Goal: Task Accomplishment & Management: Complete application form

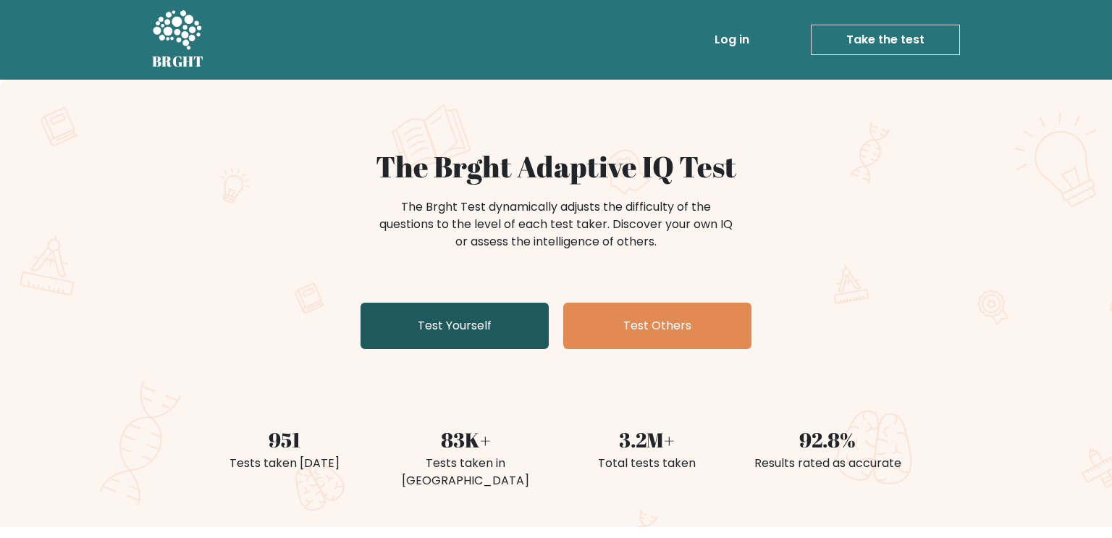
click at [484, 310] on link "Test Yourself" at bounding box center [455, 326] width 188 height 46
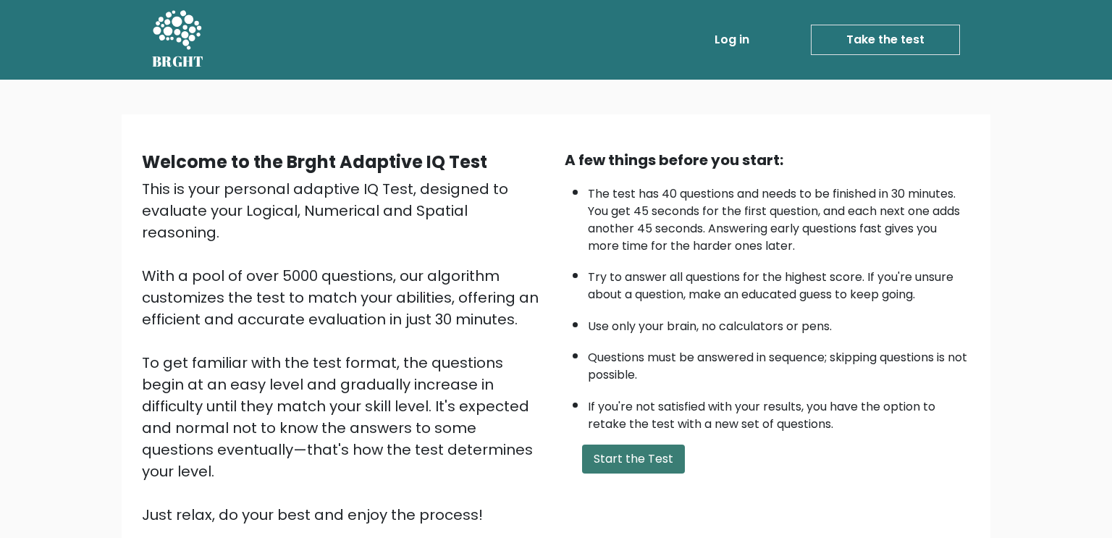
click at [617, 455] on button "Start the Test" at bounding box center [633, 459] width 103 height 29
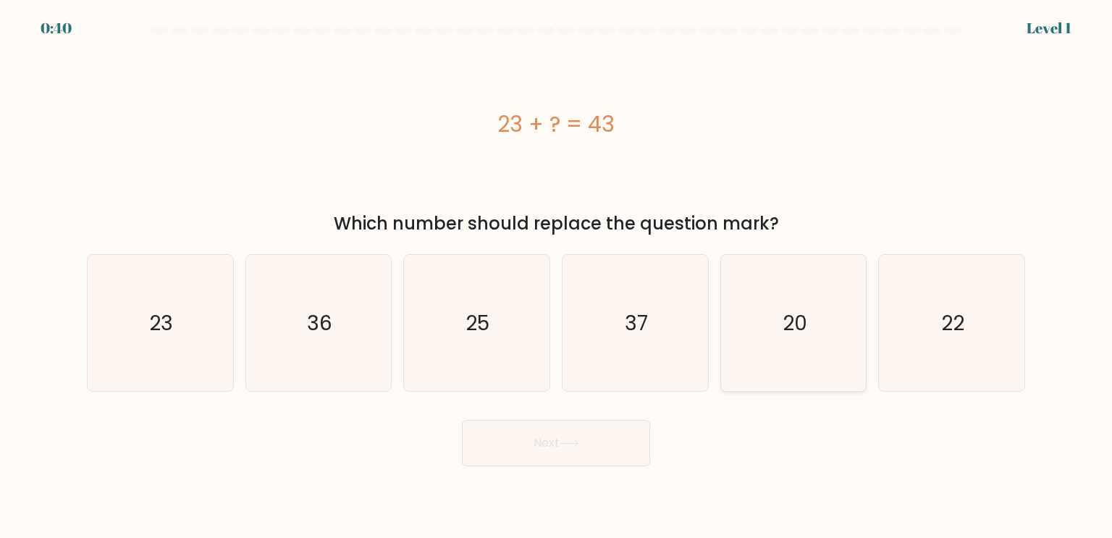
click at [814, 342] on icon "20" at bounding box center [794, 323] width 136 height 136
click at [557, 277] on input "e. 20" at bounding box center [556, 272] width 1 height 7
radio input "true"
click at [594, 455] on button "Next" at bounding box center [556, 443] width 188 height 46
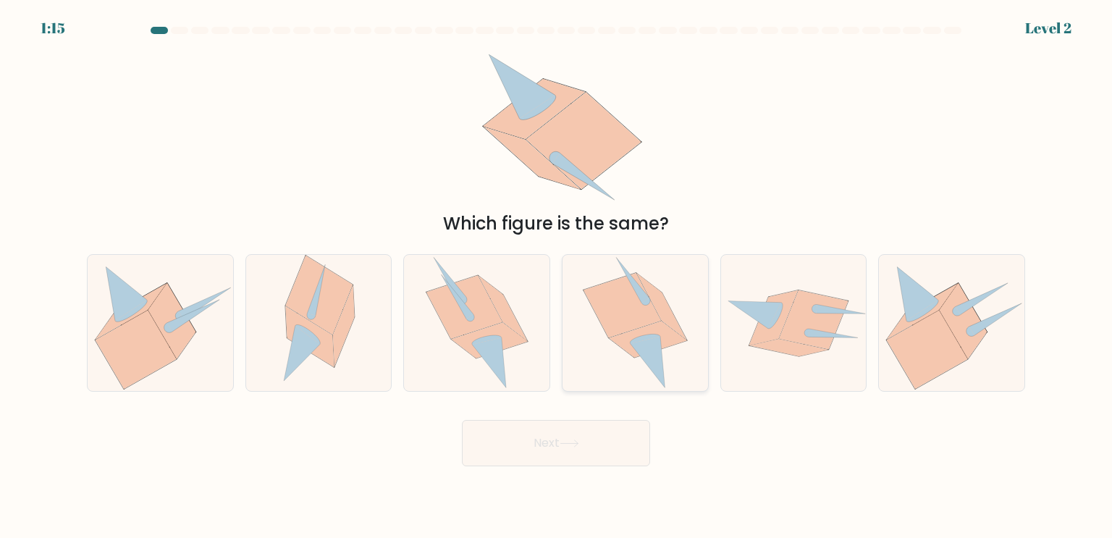
click at [623, 369] on icon at bounding box center [635, 323] width 105 height 136
click at [557, 277] on input "d." at bounding box center [556, 272] width 1 height 7
radio input "true"
click at [610, 436] on button "Next" at bounding box center [556, 443] width 188 height 46
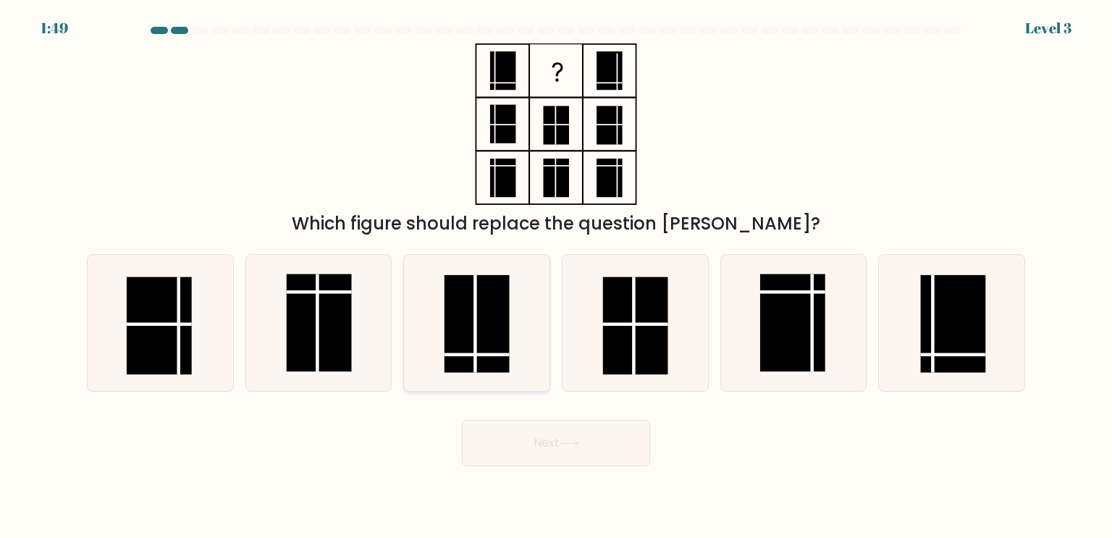
click at [518, 316] on icon at bounding box center [476, 323] width 136 height 136
click at [556, 277] on input "c." at bounding box center [556, 272] width 1 height 7
radio input "true"
click at [526, 449] on button "Next" at bounding box center [556, 443] width 188 height 46
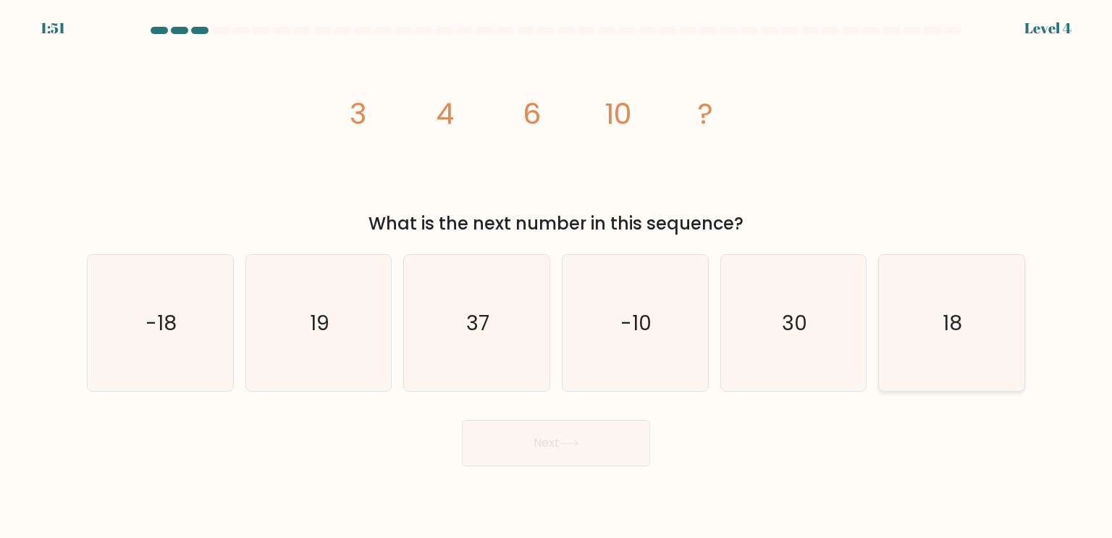
click at [953, 274] on icon "18" at bounding box center [951, 323] width 136 height 136
click at [557, 274] on input "f. 18" at bounding box center [556, 272] width 1 height 7
radio input "true"
click at [585, 451] on button "Next" at bounding box center [556, 443] width 188 height 46
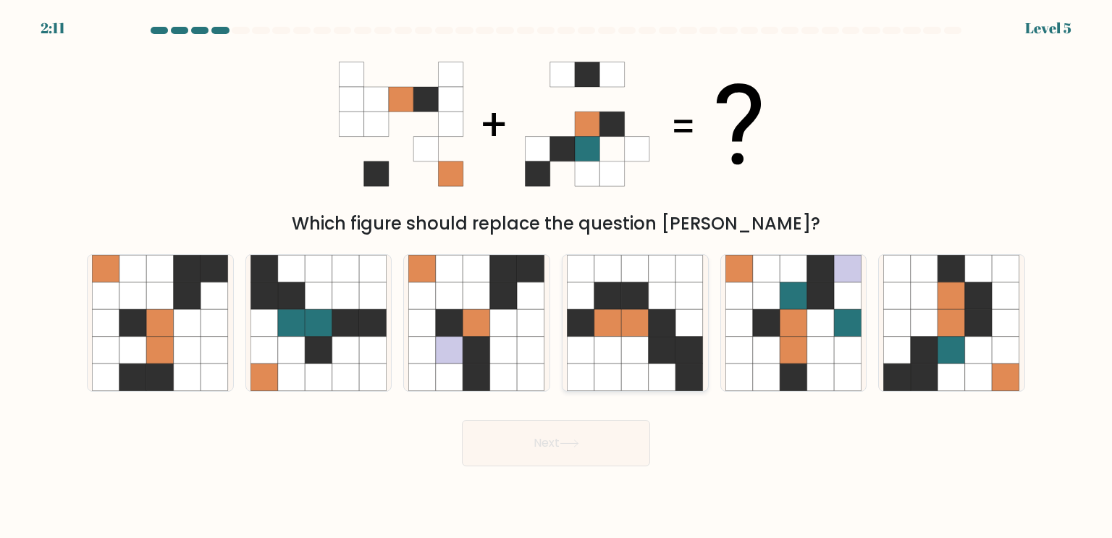
click at [636, 365] on icon at bounding box center [636, 377] width 28 height 28
click at [557, 277] on input "d." at bounding box center [556, 272] width 1 height 7
radio input "true"
click at [966, 346] on icon at bounding box center [979, 351] width 28 height 28
click at [557, 277] on input "f." at bounding box center [556, 272] width 1 height 7
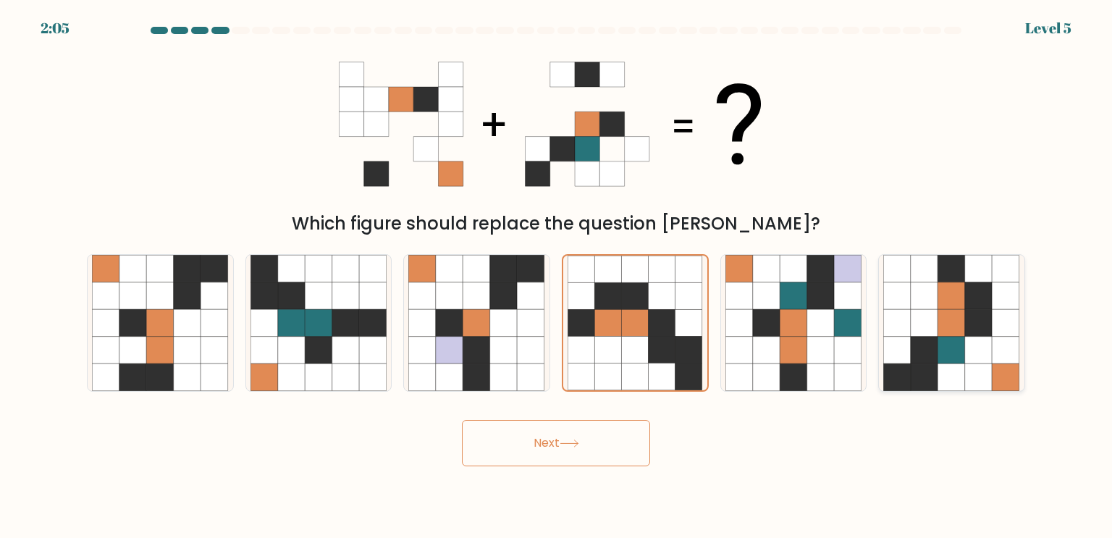
radio input "true"
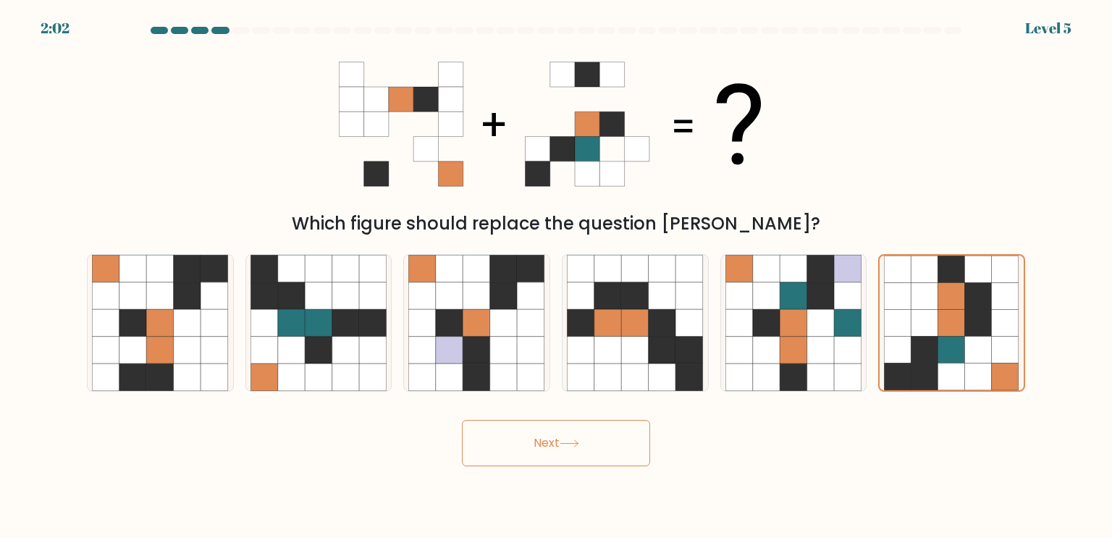
click at [612, 450] on button "Next" at bounding box center [556, 443] width 188 height 46
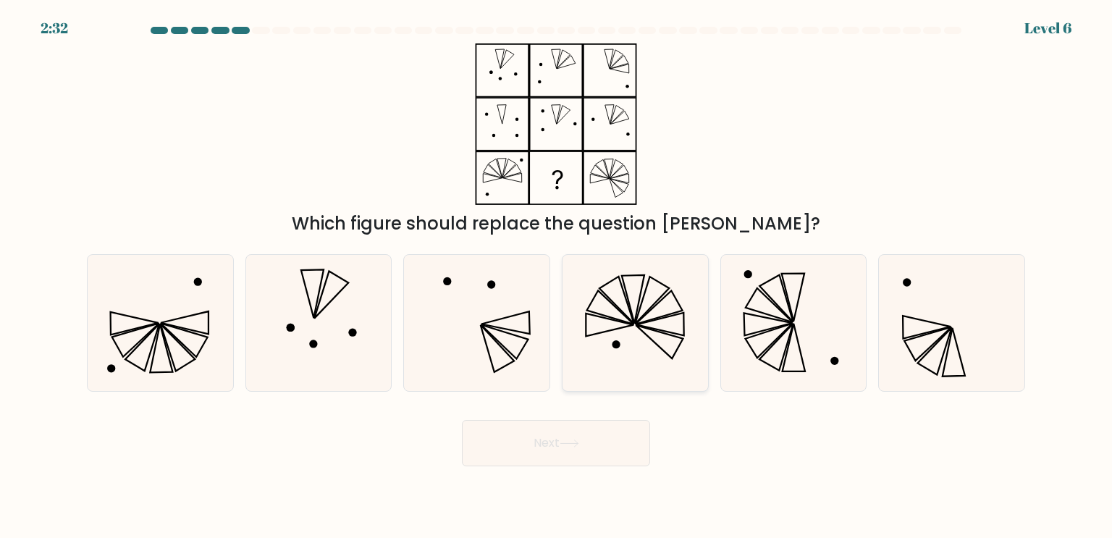
click at [641, 283] on icon at bounding box center [635, 323] width 136 height 136
click at [557, 277] on input "d." at bounding box center [556, 272] width 1 height 7
radio input "true"
click at [641, 283] on icon at bounding box center [635, 323] width 135 height 135
click at [557, 277] on input "d." at bounding box center [556, 272] width 1 height 7
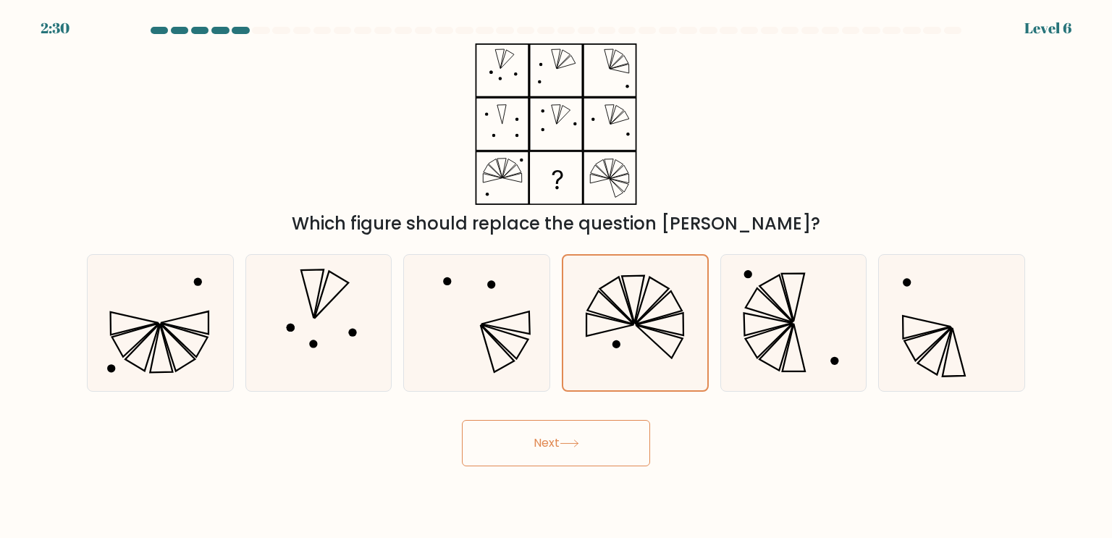
click at [605, 441] on button "Next" at bounding box center [556, 443] width 188 height 46
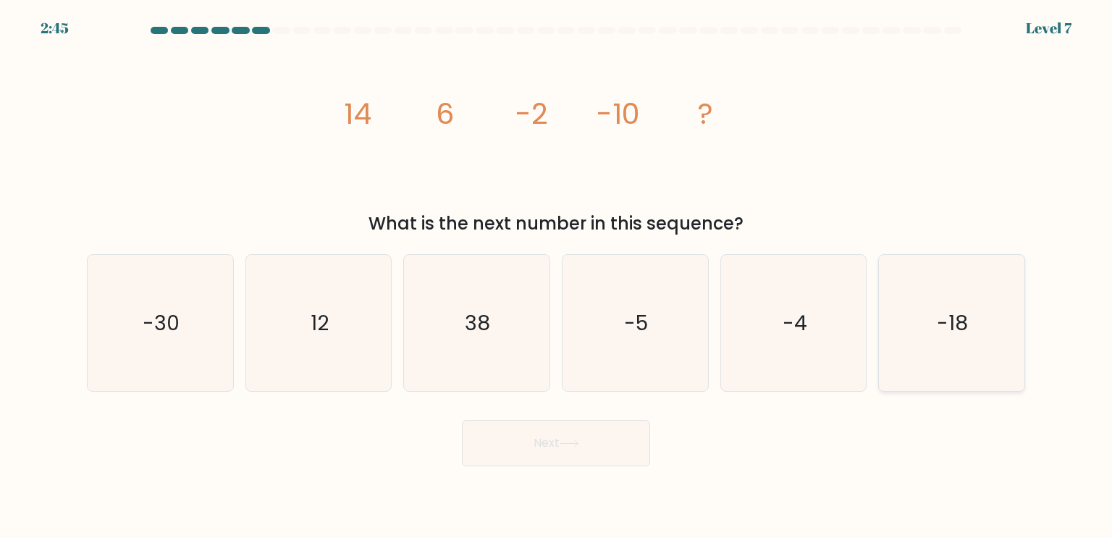
click at [953, 373] on icon "-18" at bounding box center [951, 323] width 136 height 136
click at [557, 277] on input "f. -18" at bounding box center [556, 272] width 1 height 7
radio input "true"
click at [573, 446] on icon at bounding box center [570, 444] width 20 height 8
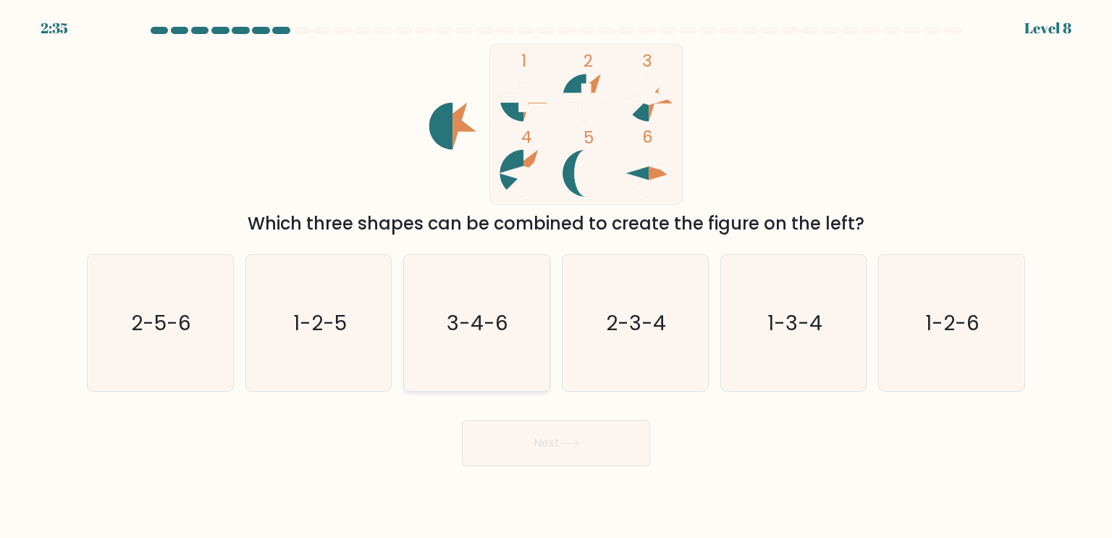
click at [447, 319] on icon "3-4-6" at bounding box center [476, 323] width 136 height 136
click at [556, 277] on input "c. 3-4-6" at bounding box center [556, 272] width 1 height 7
radio input "true"
click at [523, 437] on button "Next" at bounding box center [556, 443] width 188 height 46
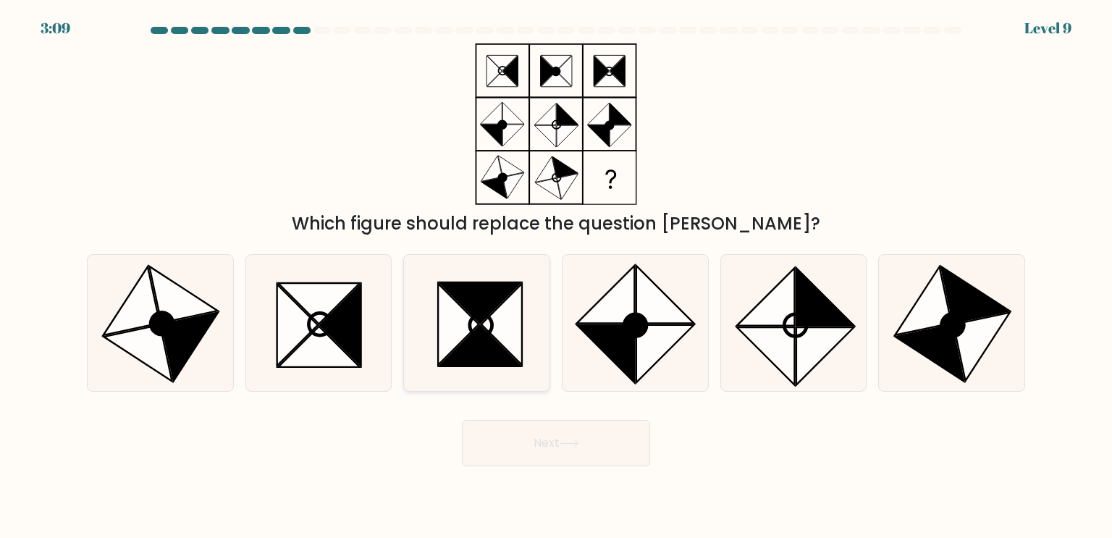
click at [474, 316] on icon at bounding box center [481, 325] width 22 height 22
click at [556, 277] on input "c." at bounding box center [556, 272] width 1 height 7
radio input "true"
click at [491, 445] on button "Next" at bounding box center [556, 443] width 188 height 46
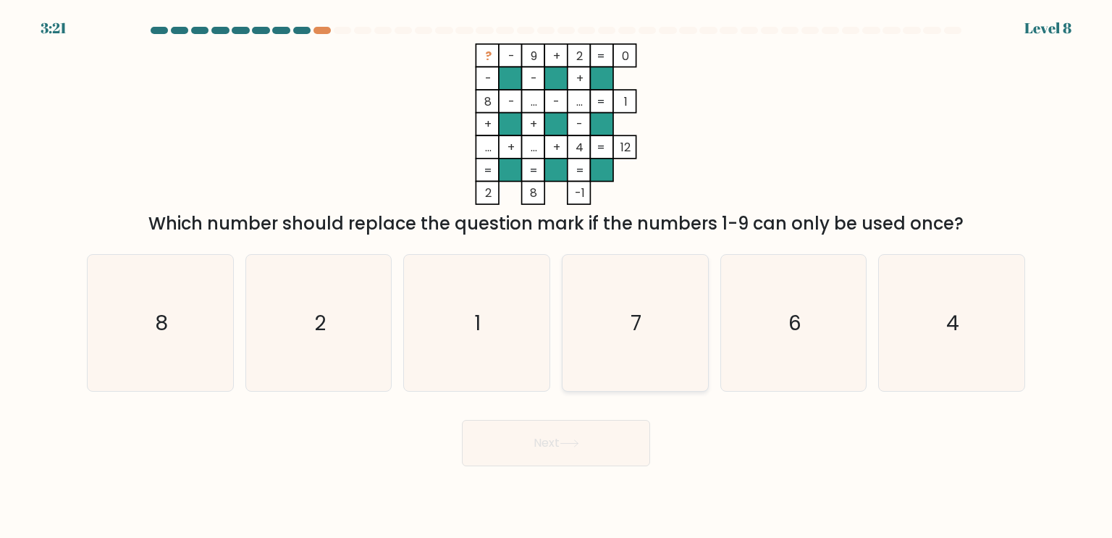
click at [605, 347] on icon "7" at bounding box center [635, 323] width 136 height 136
click at [557, 277] on input "d. 7" at bounding box center [556, 272] width 1 height 7
radio input "true"
click at [545, 436] on button "Next" at bounding box center [556, 443] width 188 height 46
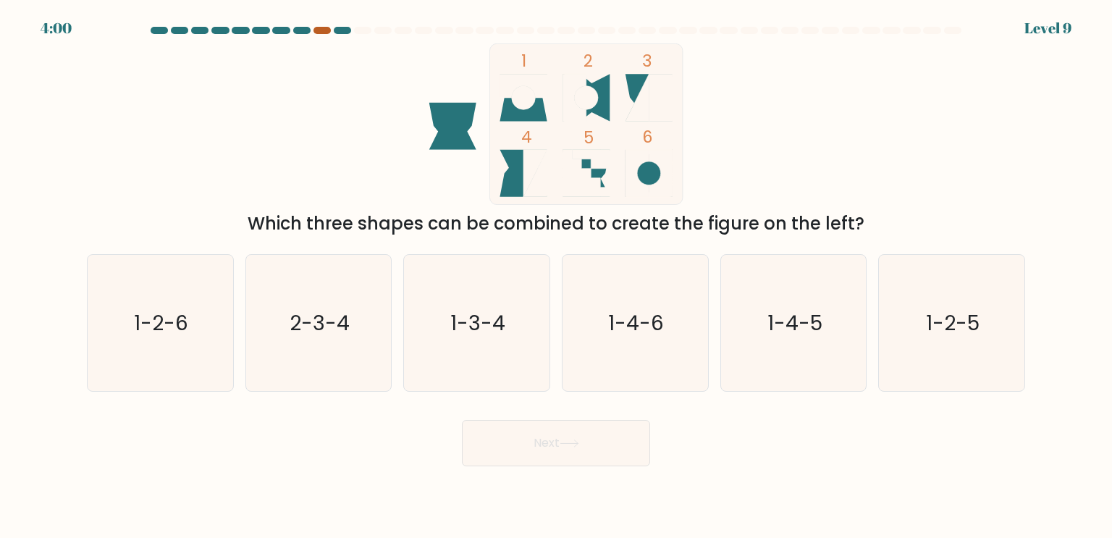
click at [321, 30] on div at bounding box center [322, 30] width 17 height 7
click at [318, 29] on div at bounding box center [322, 30] width 17 height 7
click at [192, 385] on icon "1-2-6" at bounding box center [160, 323] width 136 height 136
click at [556, 277] on input "a. 1-2-6" at bounding box center [556, 272] width 1 height 7
radio input "true"
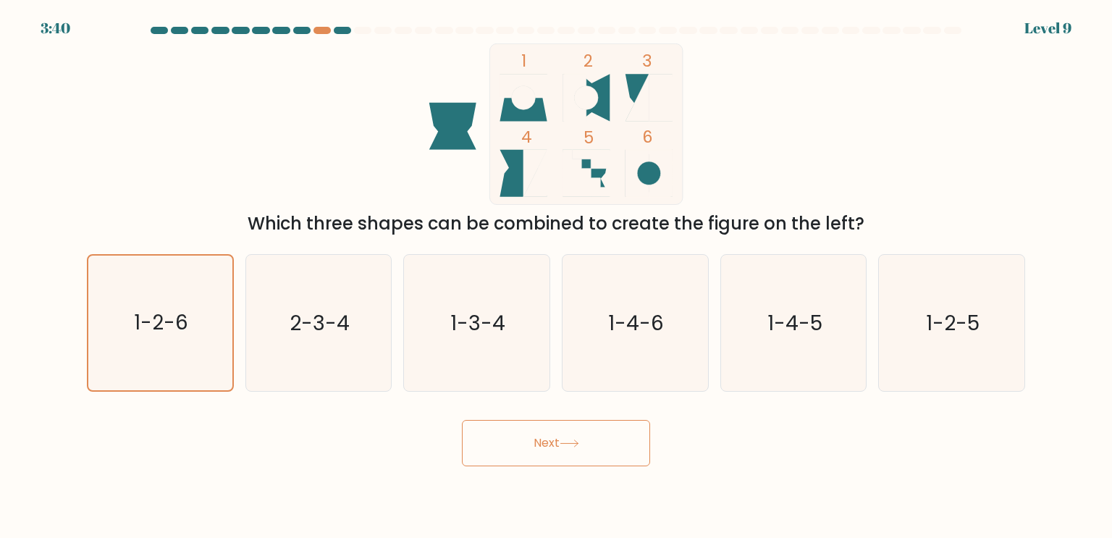
click at [522, 453] on button "Next" at bounding box center [556, 443] width 188 height 46
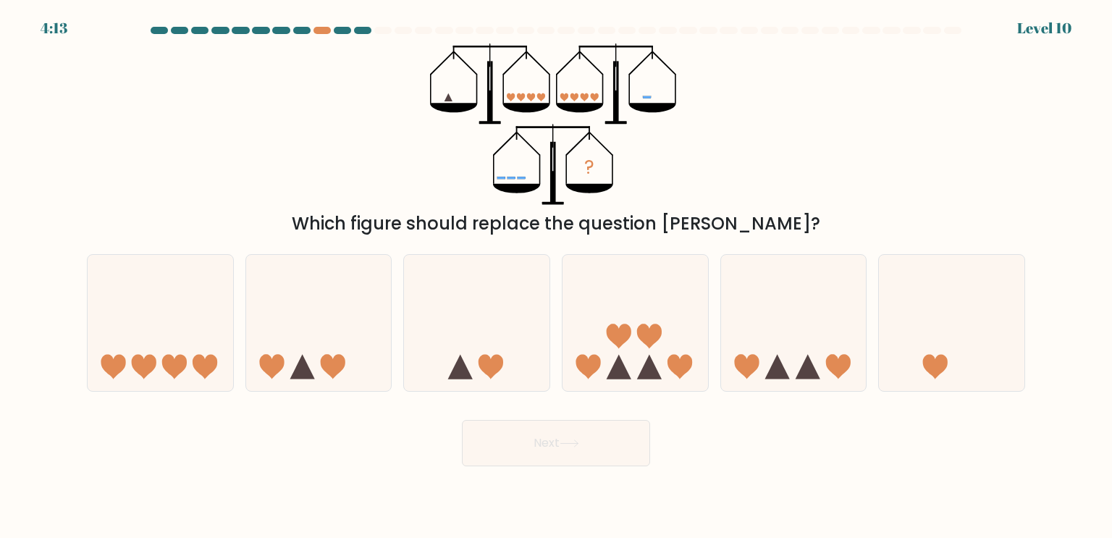
click at [337, 447] on div "Next" at bounding box center [556, 437] width 956 height 57
click at [607, 321] on icon at bounding box center [636, 323] width 146 height 120
click at [557, 277] on input "d." at bounding box center [556, 272] width 1 height 7
radio input "true"
click at [544, 441] on button "Next" at bounding box center [556, 443] width 188 height 46
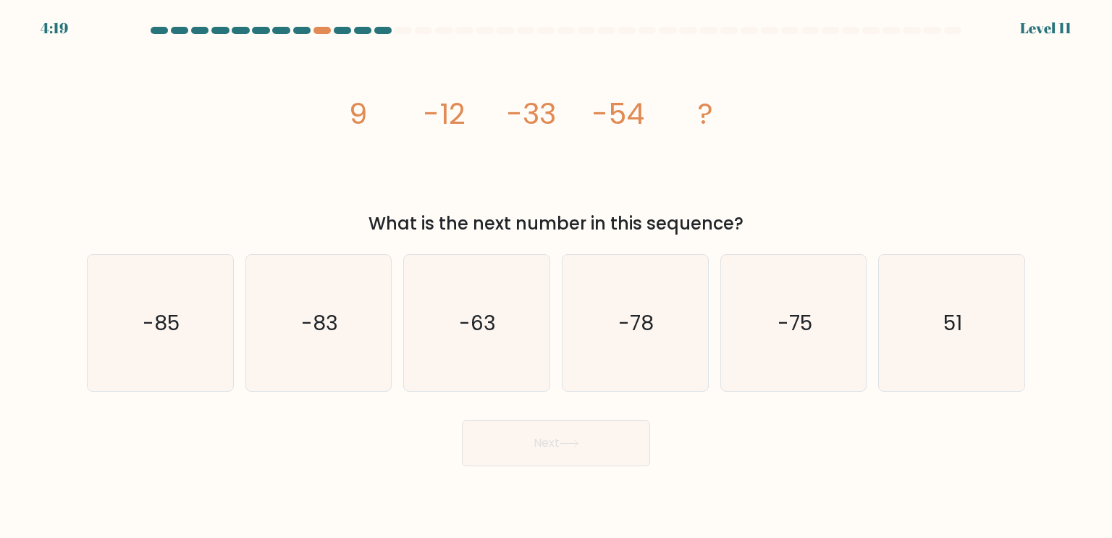
click at [778, 485] on body "4:19 Level 11" at bounding box center [556, 269] width 1112 height 538
